Goal: Transaction & Acquisition: Purchase product/service

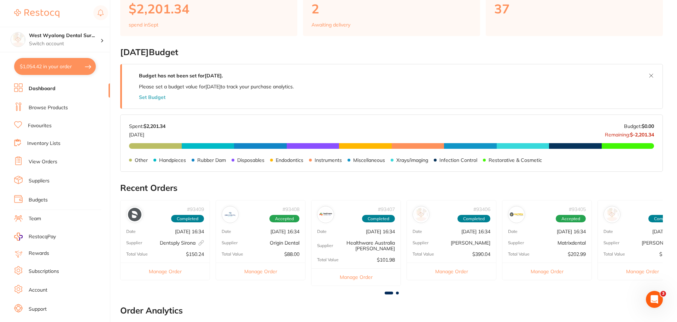
scroll to position [31, 0]
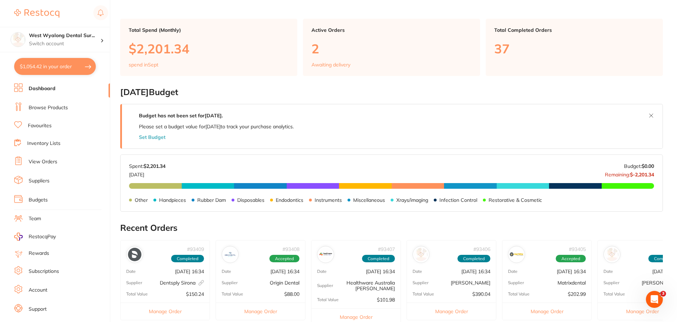
click at [54, 69] on button "$1,054.42 in your order" at bounding box center [55, 66] width 82 height 17
checkbox input "true"
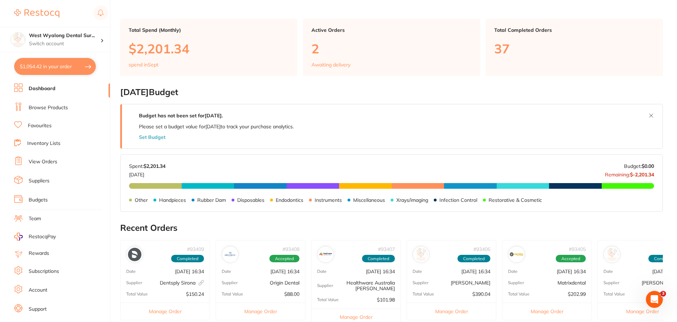
checkbox input "true"
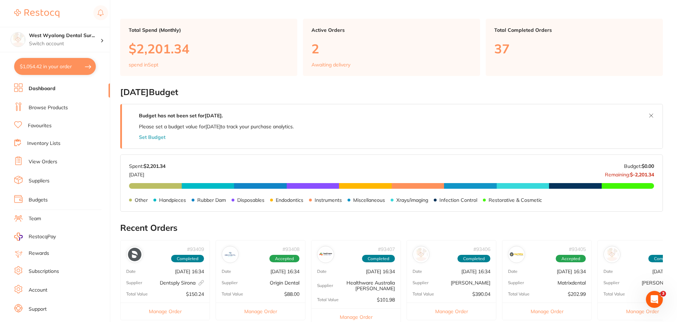
checkbox input "true"
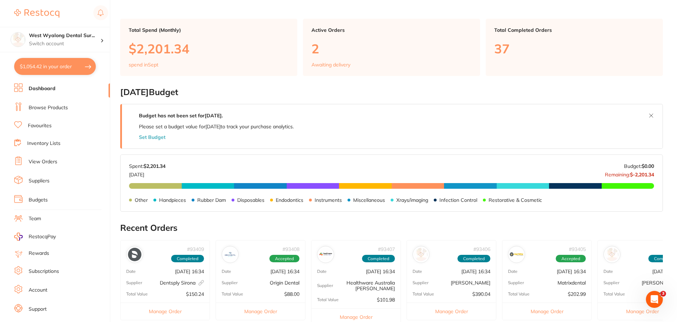
checkbox input "true"
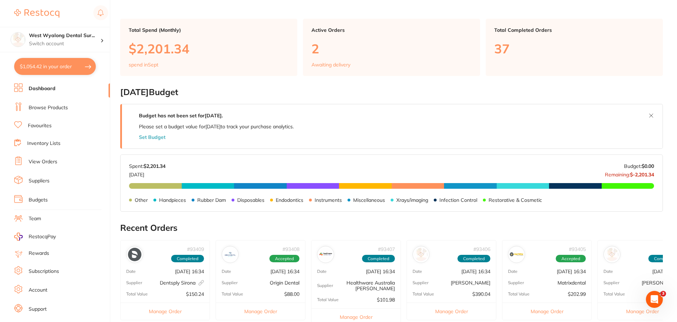
checkbox input "true"
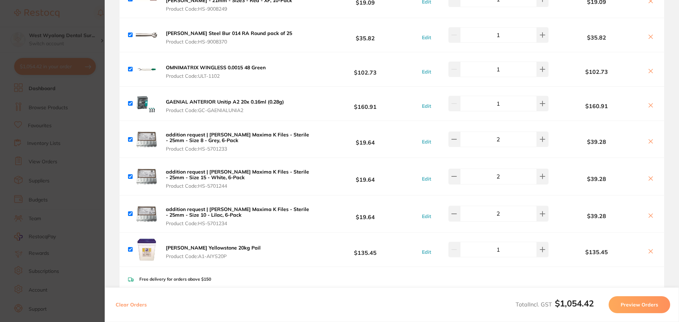
scroll to position [71, 0]
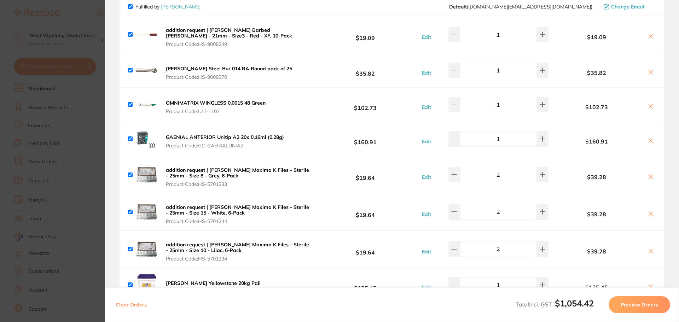
click at [649, 140] on icon at bounding box center [651, 141] width 6 height 6
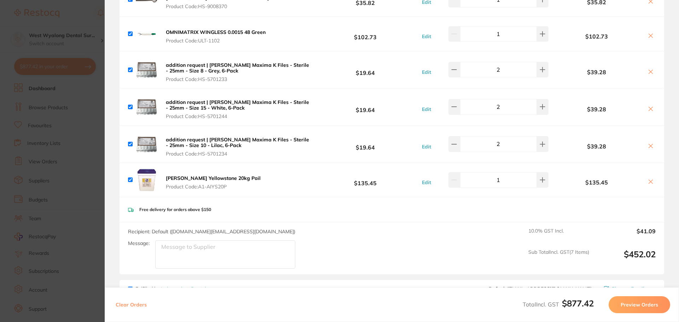
scroll to position [0, 0]
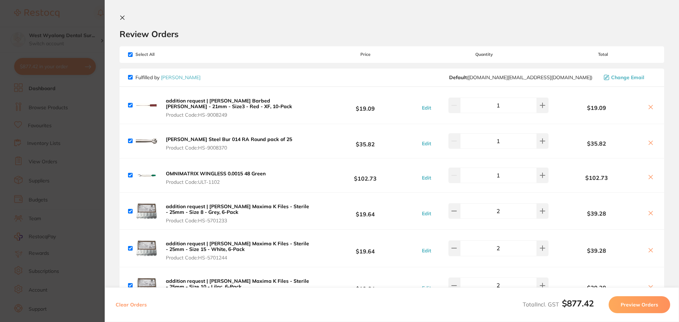
click at [124, 19] on icon at bounding box center [123, 18] width 4 height 4
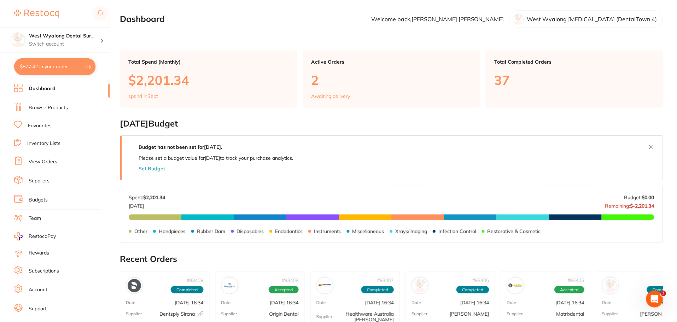
scroll to position [31, 0]
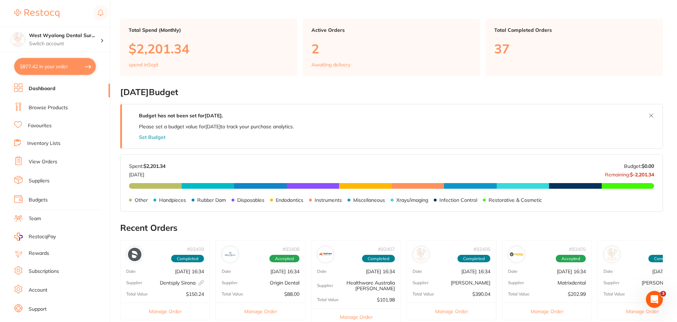
click at [56, 68] on button "$877.42 in your order" at bounding box center [55, 66] width 82 height 17
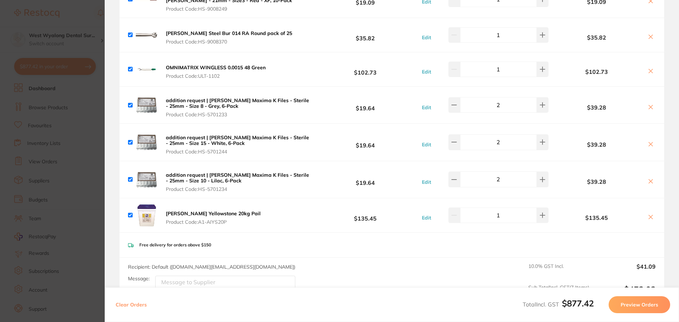
scroll to position [0, 0]
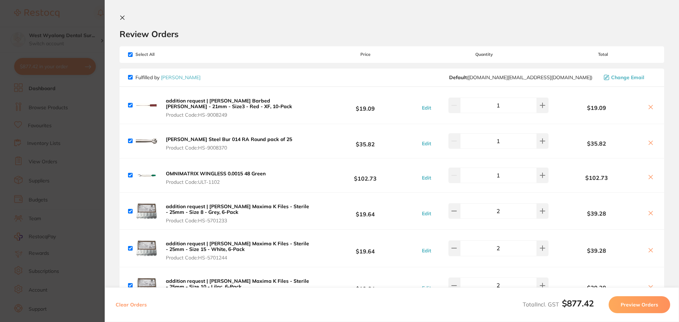
click at [648, 177] on icon at bounding box center [651, 177] width 6 height 6
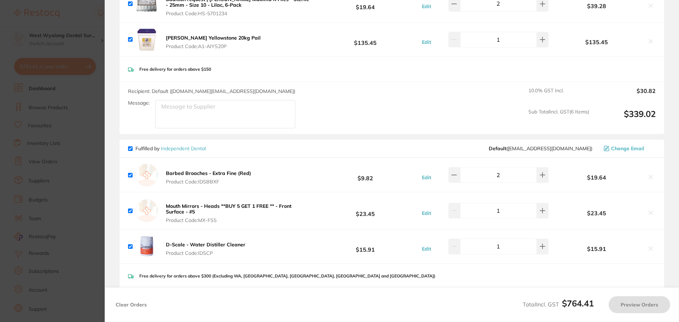
checkbox input "true"
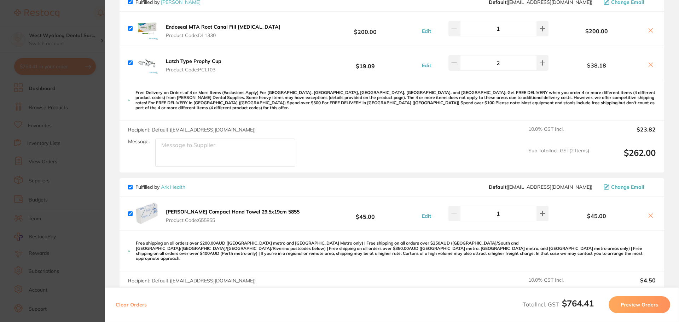
scroll to position [707, 0]
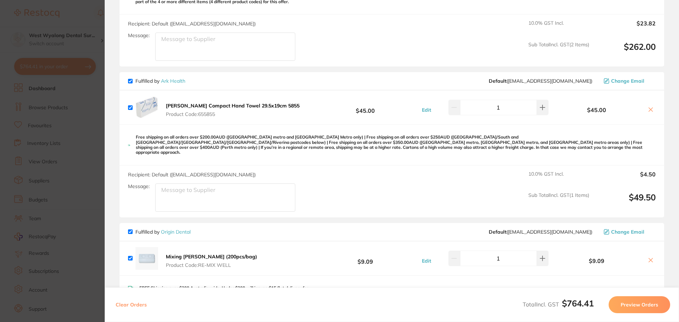
click at [642, 303] on button "Preview Orders" at bounding box center [640, 304] width 62 height 17
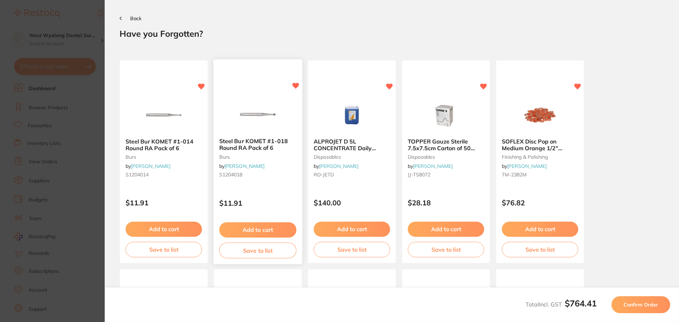
scroll to position [0, 0]
click at [646, 303] on span "Confirm Order" at bounding box center [640, 305] width 35 height 6
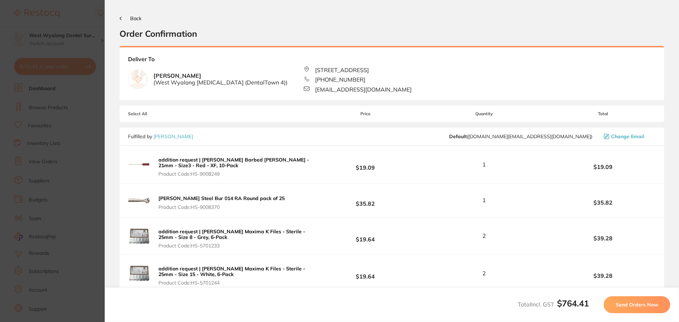
click at [649, 302] on span "Send Orders Now" at bounding box center [637, 305] width 42 height 6
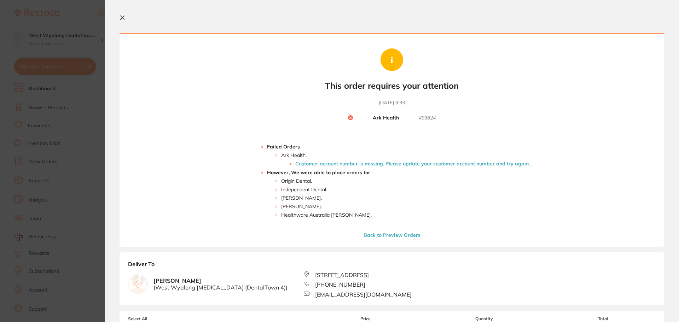
click at [306, 164] on li "Customer account number is missing. Please update your customer account number …" at bounding box center [413, 164] width 236 height 6
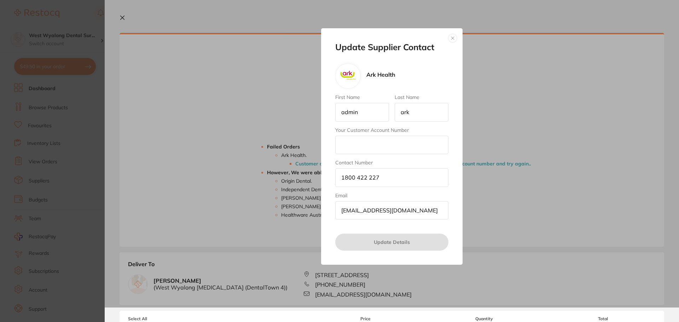
click at [449, 39] on button "button" at bounding box center [452, 38] width 8 height 8
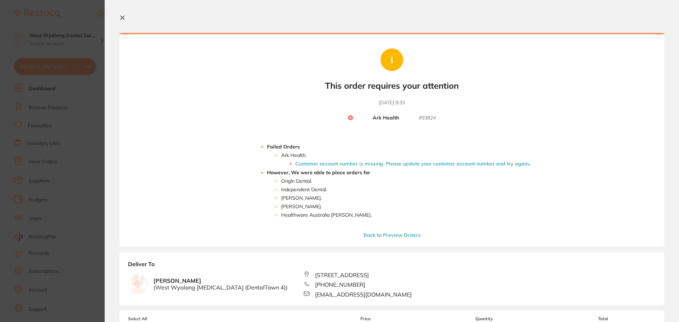
click at [127, 18] on button at bounding box center [124, 18] width 8 height 7
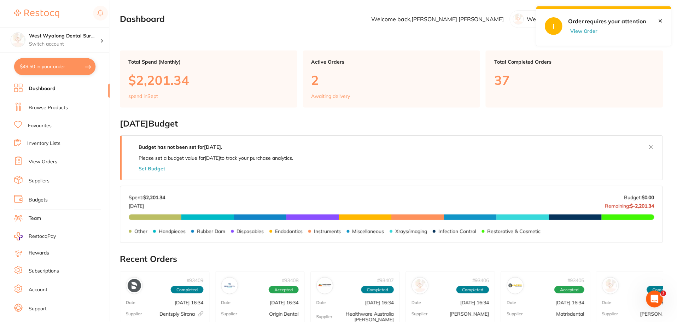
scroll to position [31, 0]
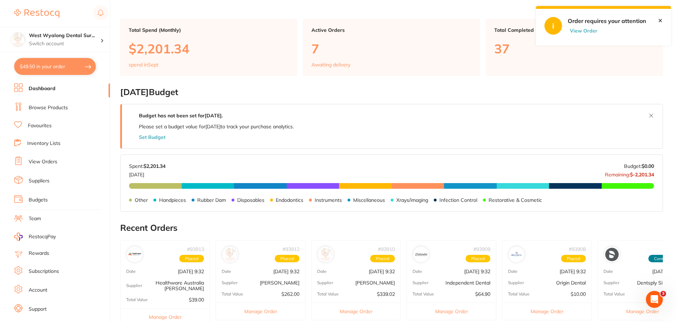
click at [51, 183] on li "Suppliers" at bounding box center [62, 181] width 96 height 11
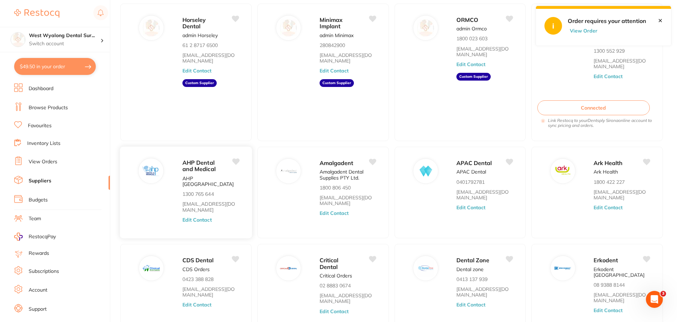
scroll to position [71, 0]
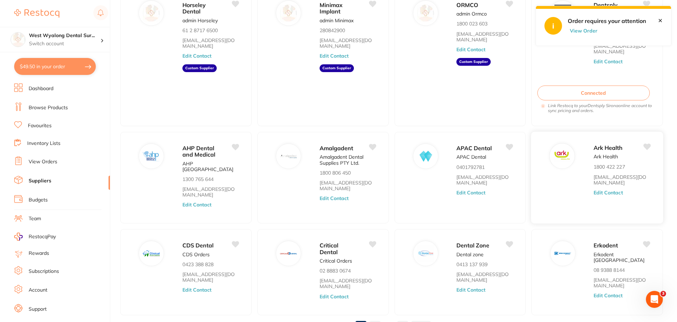
click at [604, 190] on button "Edit Contact" at bounding box center [608, 193] width 29 height 6
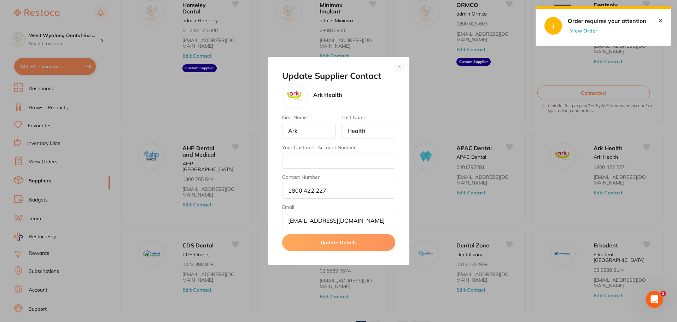
click at [400, 66] on button "button" at bounding box center [399, 67] width 8 height 8
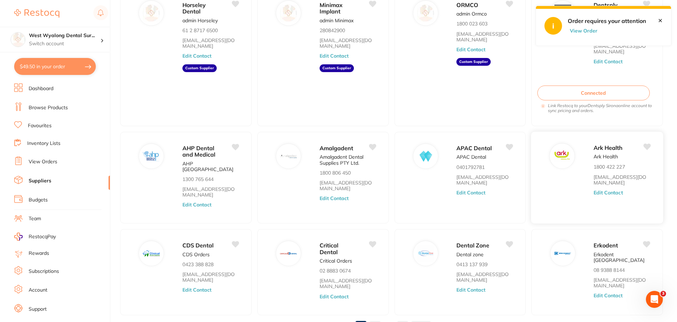
click at [603, 190] on button "Edit Contact" at bounding box center [608, 193] width 29 height 6
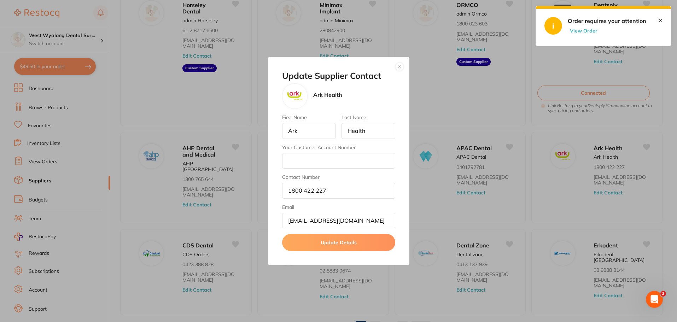
click at [395, 68] on div "Update Supplier Contact Ark Health First Name Ark Last Name Health Your Custome…" at bounding box center [338, 161] width 141 height 209
click at [399, 65] on button "button" at bounding box center [399, 67] width 8 height 8
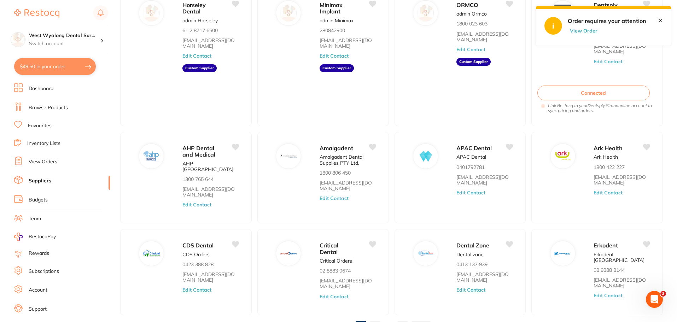
click at [571, 28] on button "View Order" at bounding box center [585, 31] width 35 height 6
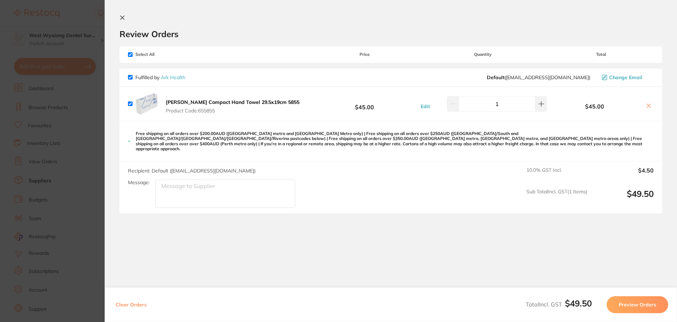
checkbox input "true"
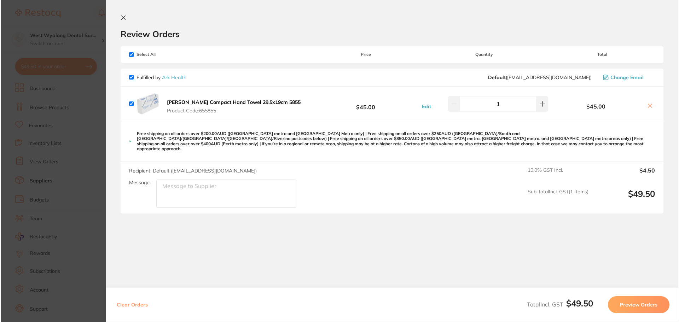
scroll to position [0, 0]
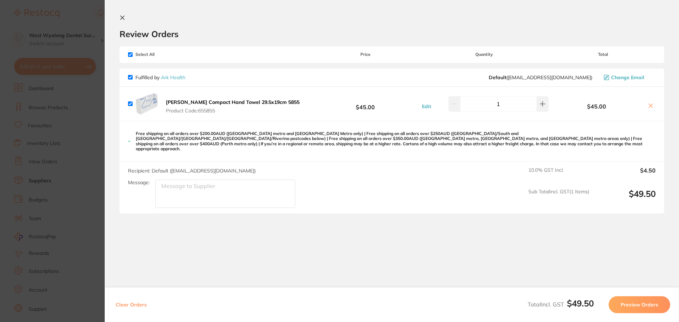
click at [119, 18] on section "Review Orders Your orders are being processed and we will notify you once we ha…" at bounding box center [392, 161] width 574 height 322
click at [124, 16] on icon at bounding box center [123, 18] width 6 height 6
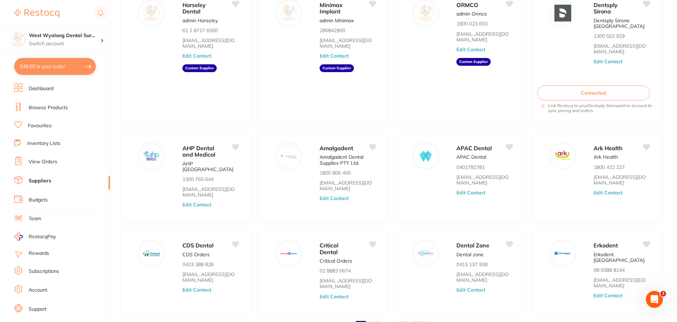
click at [57, 112] on li "Browse Products" at bounding box center [62, 108] width 96 height 11
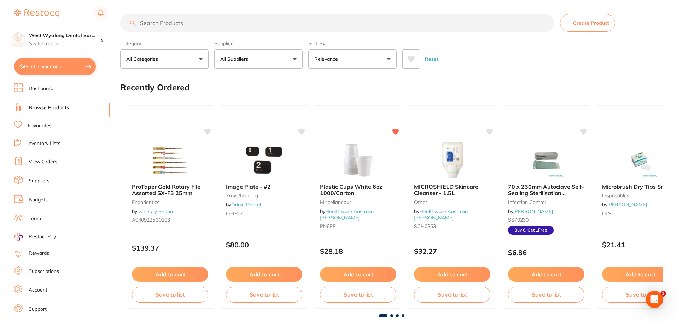
click at [197, 23] on input "search" at bounding box center [337, 23] width 434 height 18
click at [276, 56] on section "Create Product Category All Categories All Categories 3D Printing anaesthetic a…" at bounding box center [391, 41] width 543 height 54
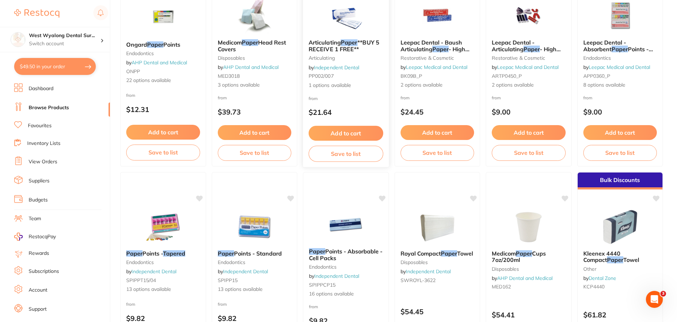
scroll to position [1662, 0]
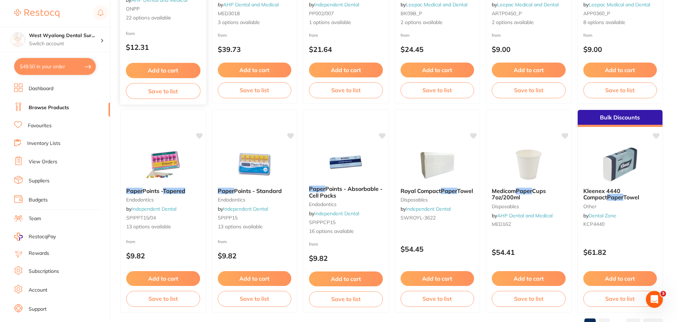
type input "paper"
